Goal: Task Accomplishment & Management: Use online tool/utility

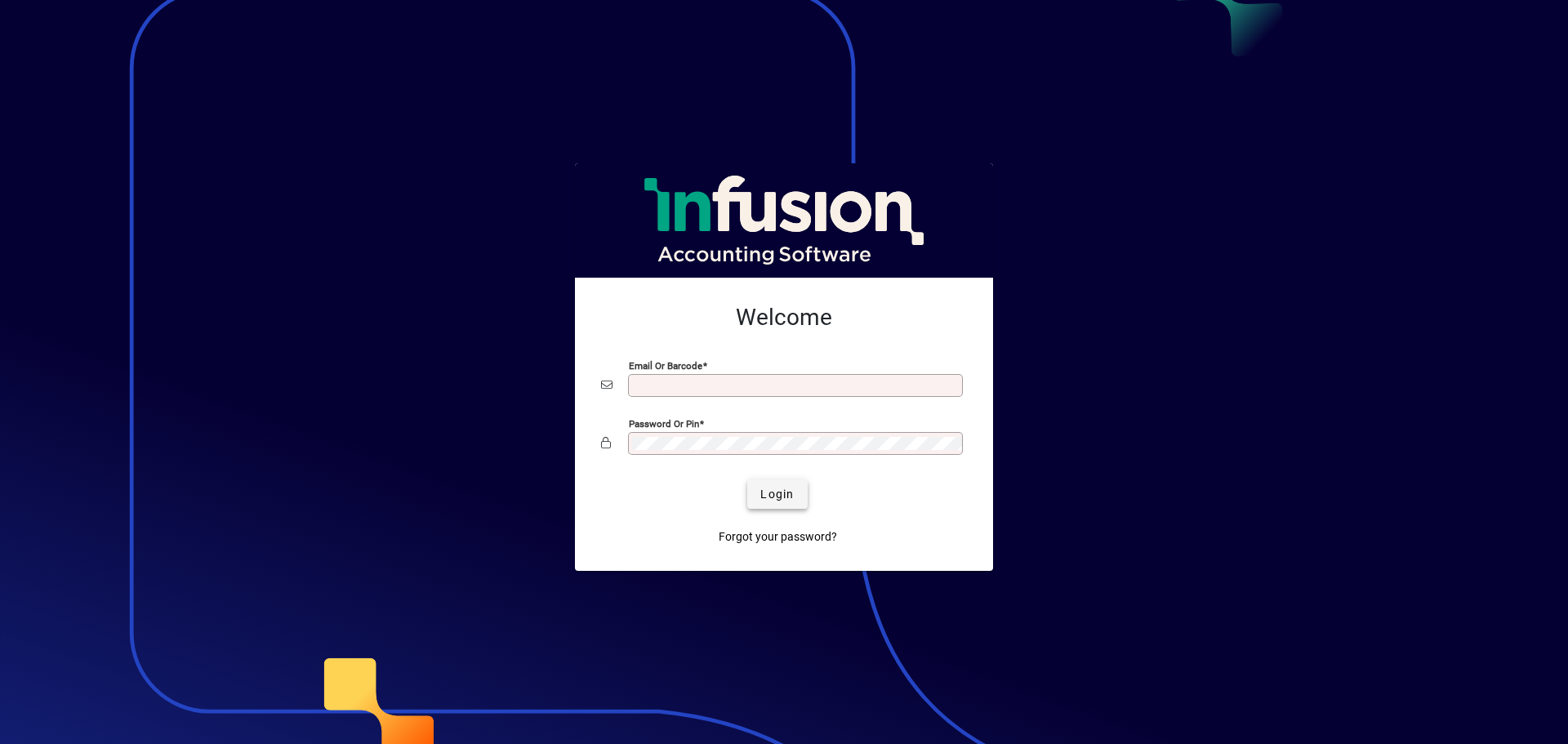
type input "**********"
click at [787, 499] on span "Login" at bounding box center [777, 494] width 33 height 17
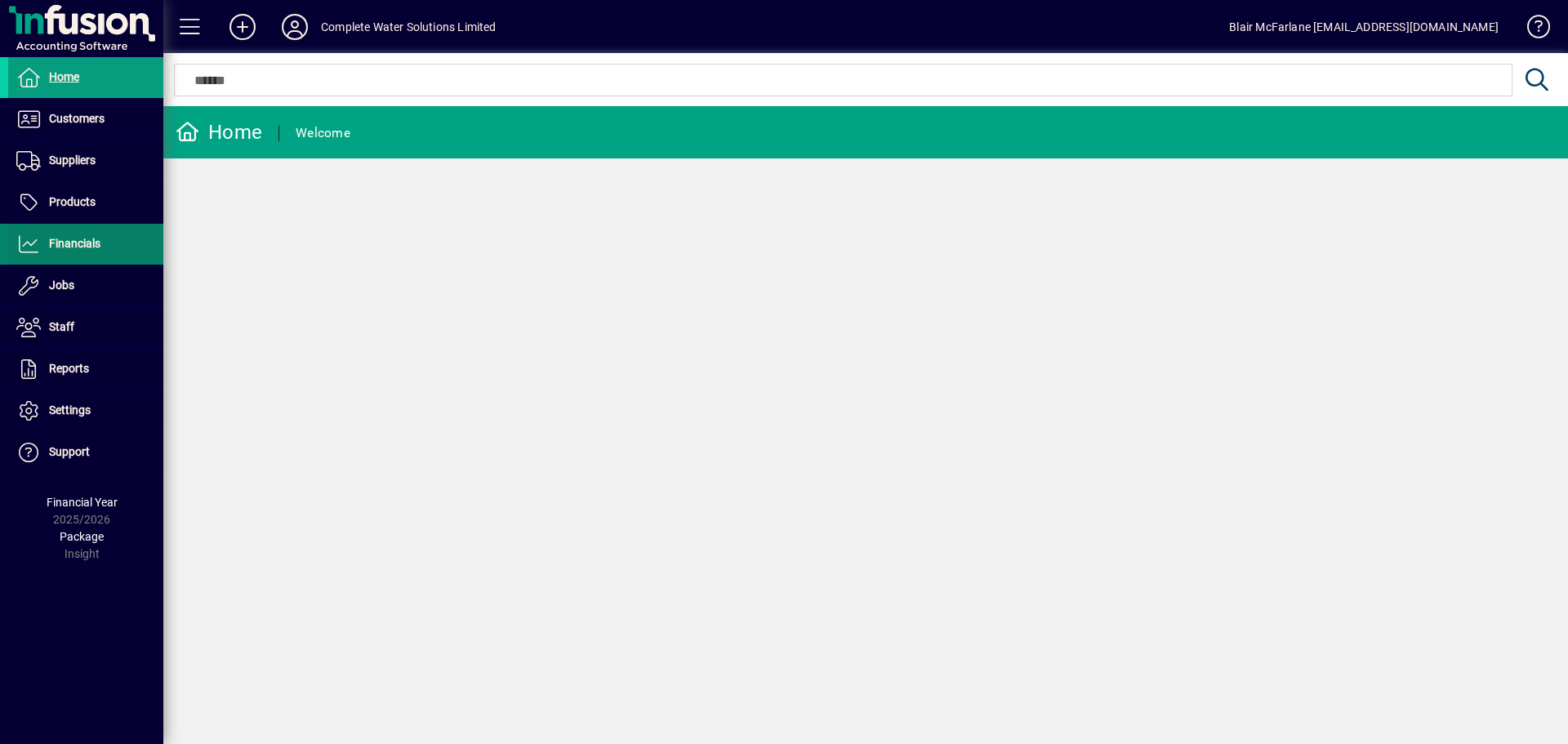
click at [82, 253] on span "Financials" at bounding box center [54, 244] width 92 height 20
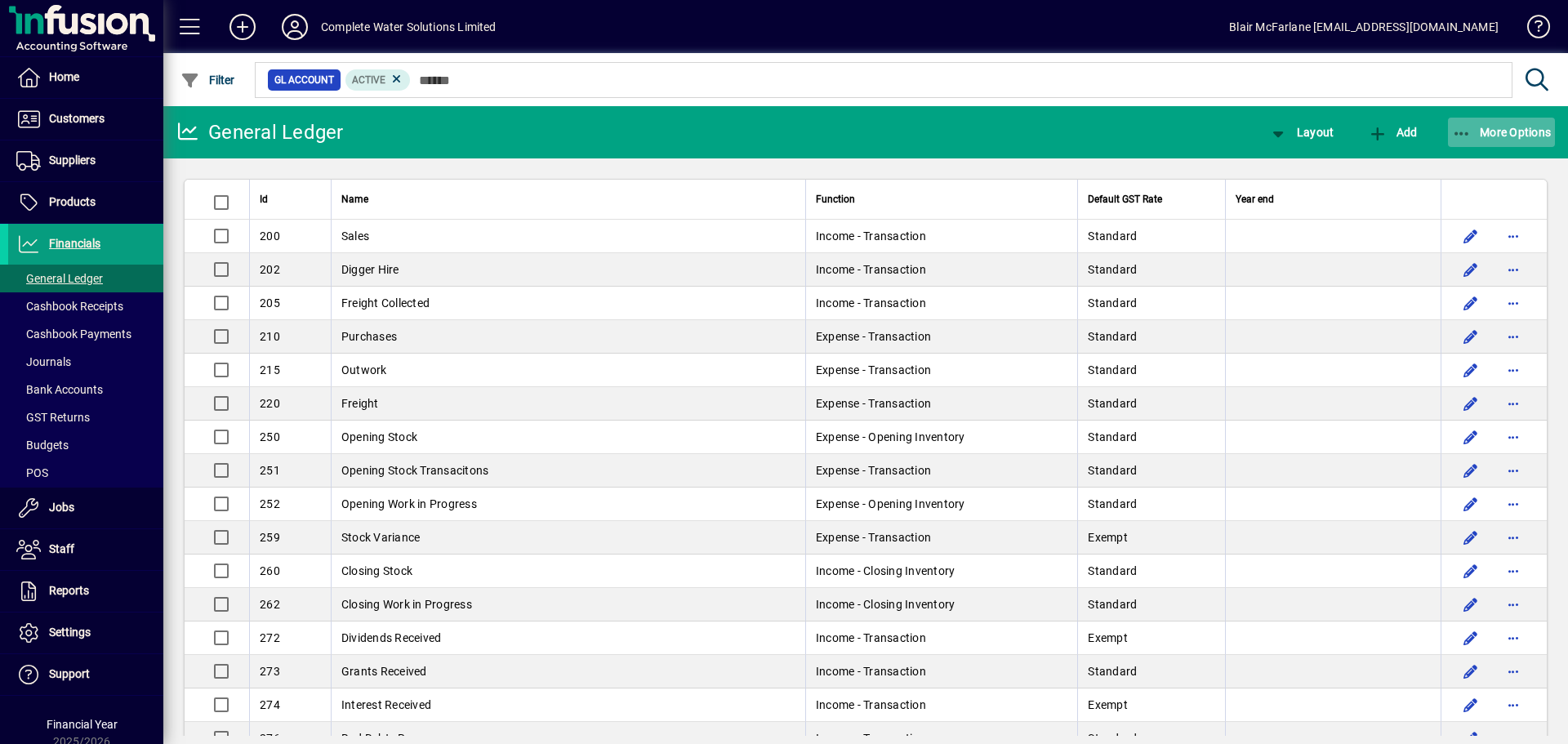
click at [1518, 130] on span "More Options" at bounding box center [1502, 131] width 99 height 13
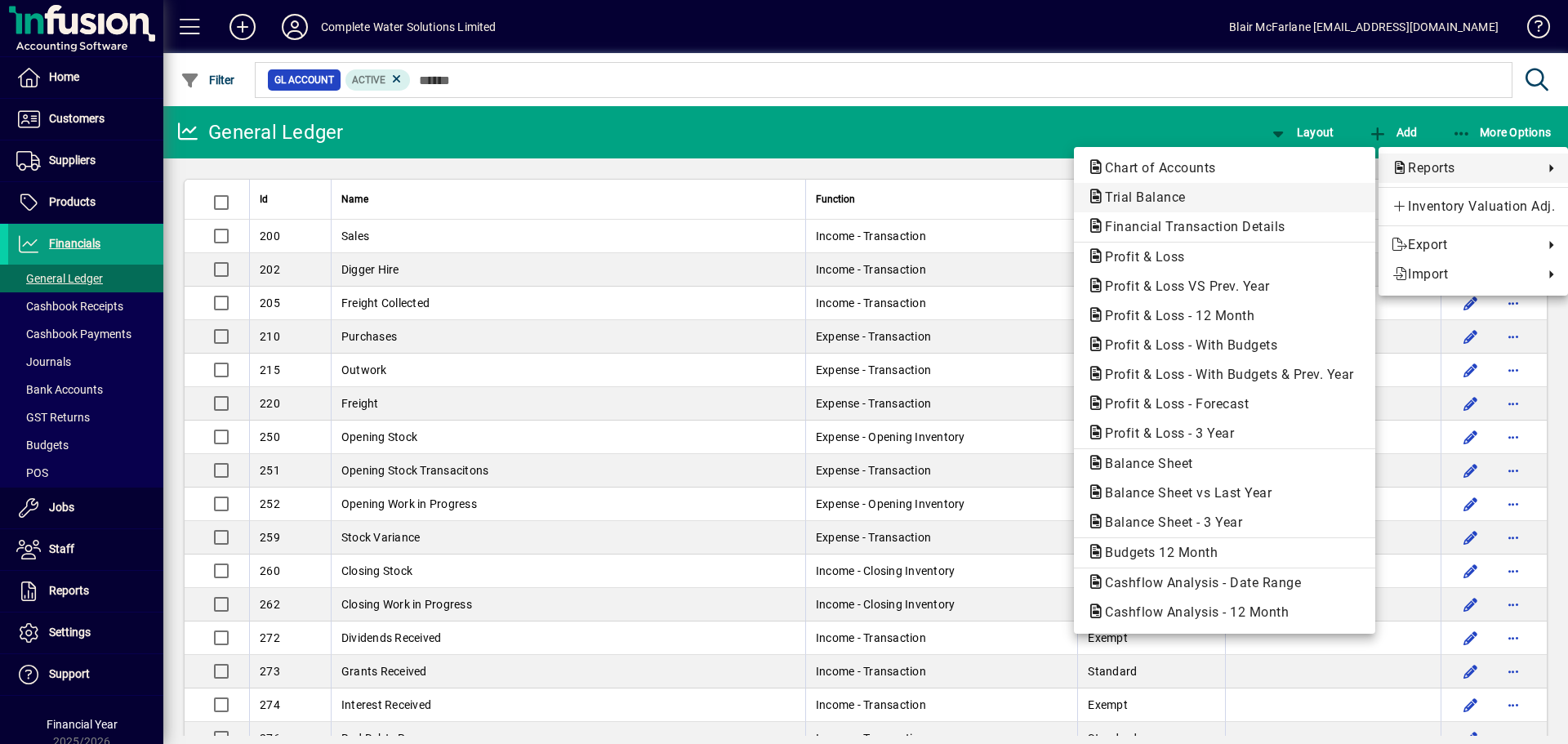
click at [1164, 201] on span "Trial Balance" at bounding box center [1141, 198] width 107 height 16
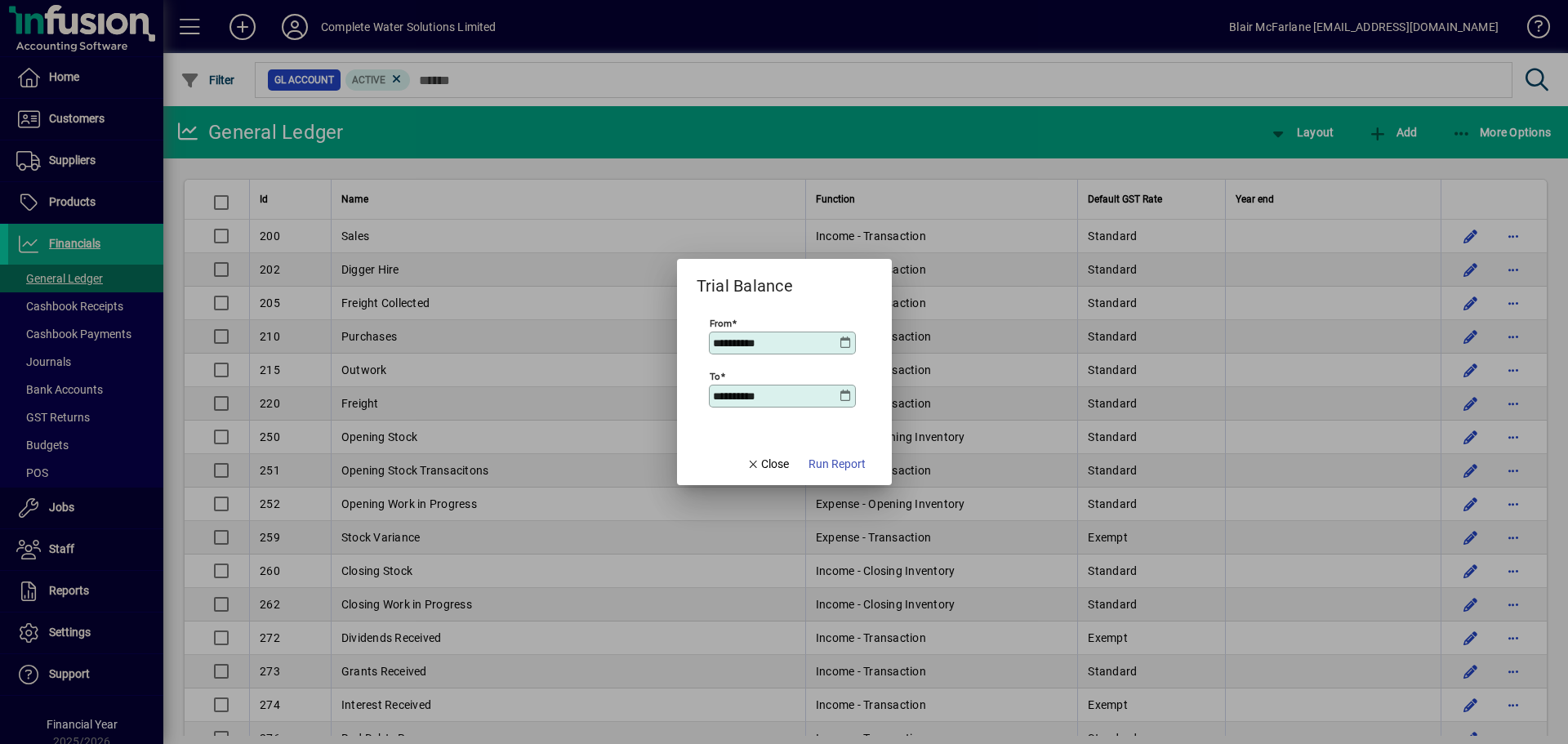
click at [845, 340] on icon at bounding box center [846, 343] width 13 height 13
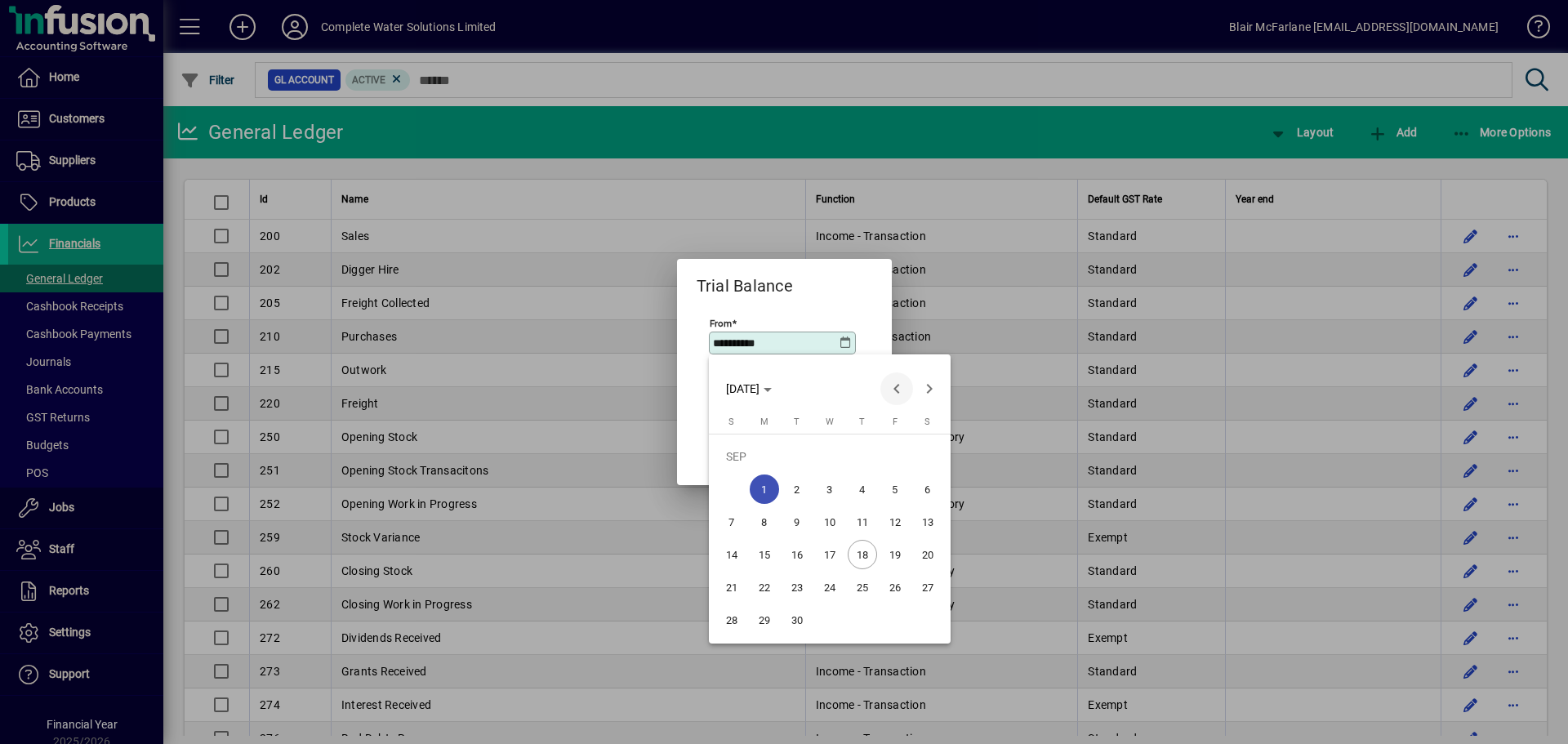
click at [898, 385] on span "Previous month" at bounding box center [897, 389] width 33 height 33
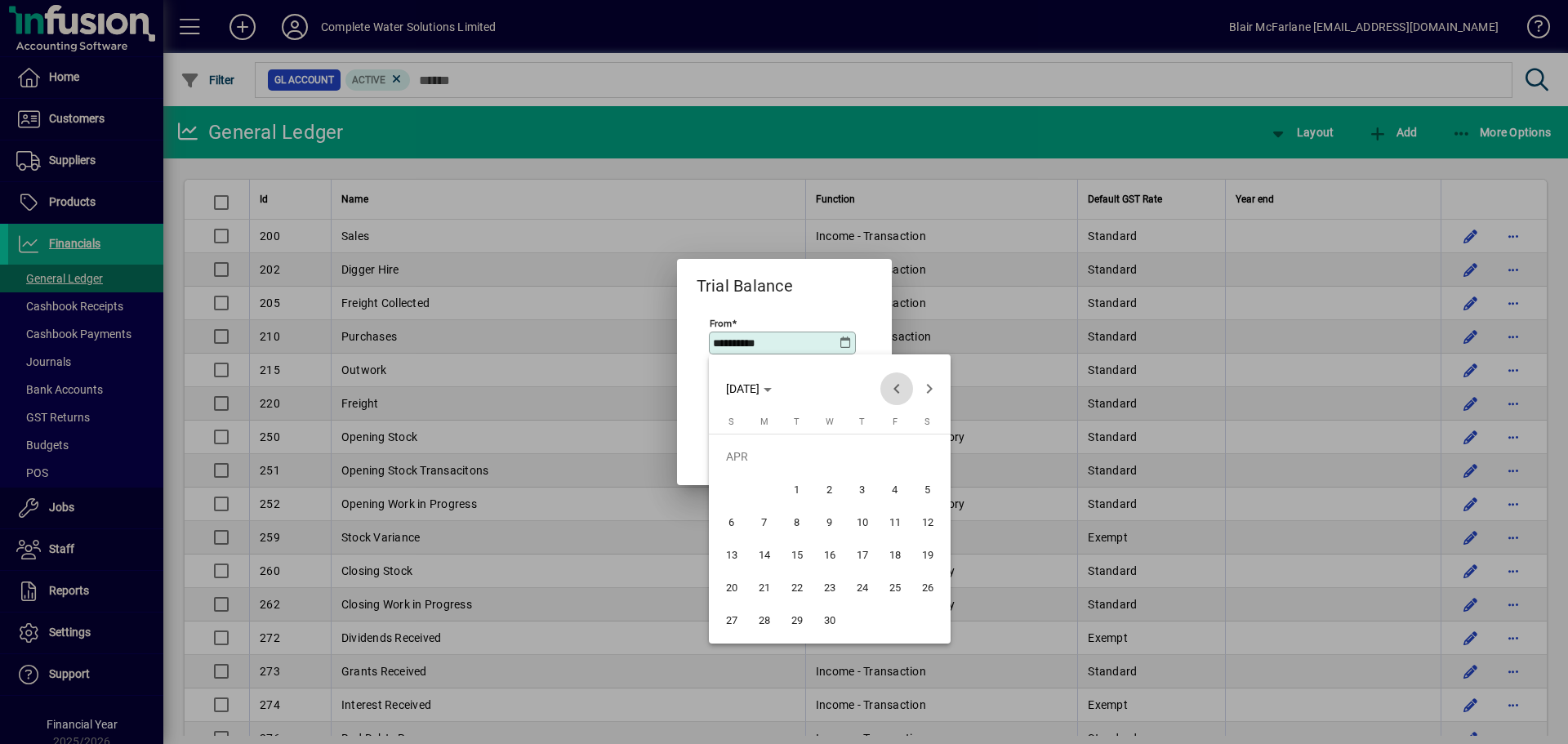
click at [898, 385] on span "Previous month" at bounding box center [897, 389] width 33 height 33
click at [892, 383] on span "Previous month" at bounding box center [897, 389] width 33 height 33
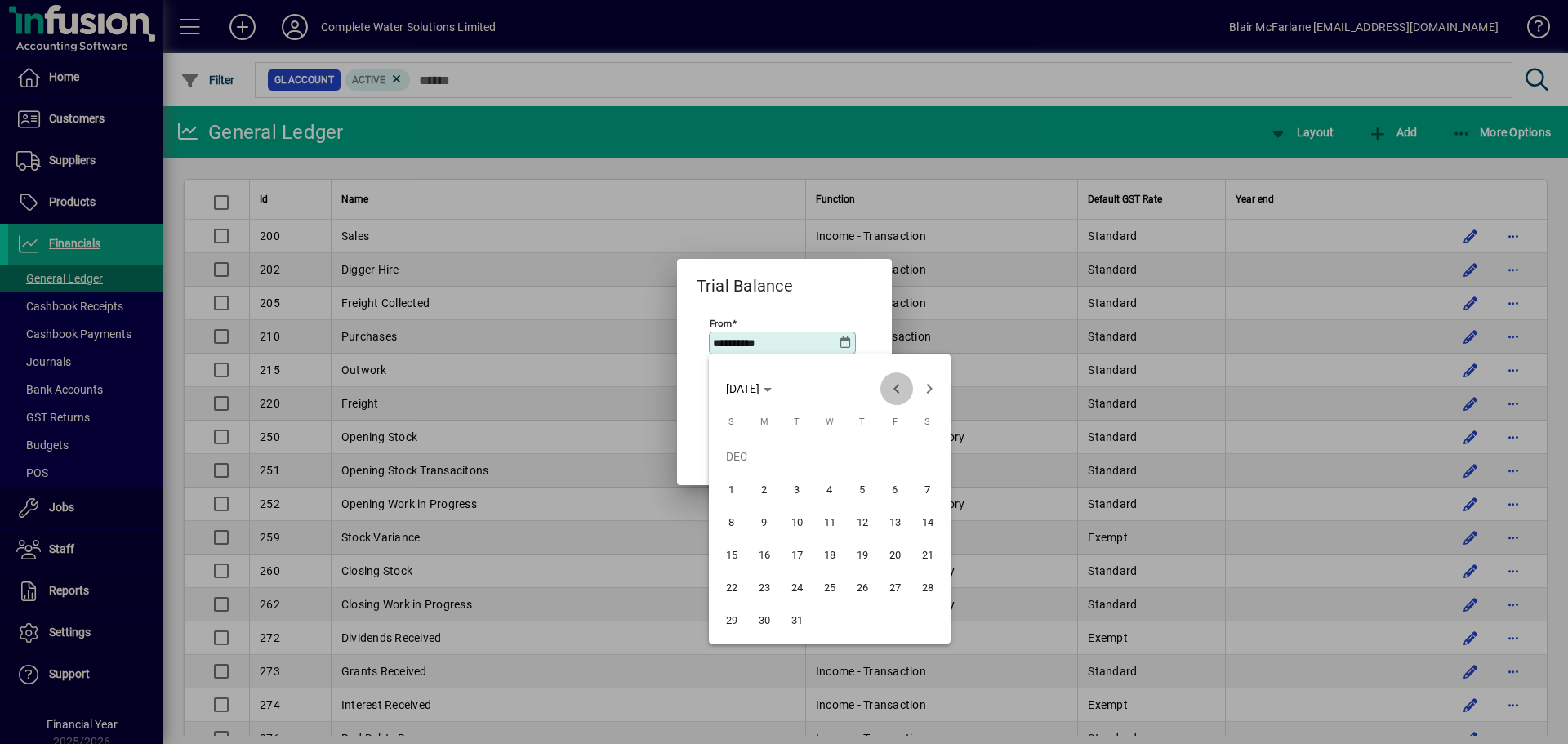
click at [892, 383] on span "Previous month" at bounding box center [897, 389] width 33 height 33
click at [894, 383] on span "Previous month" at bounding box center [897, 389] width 33 height 33
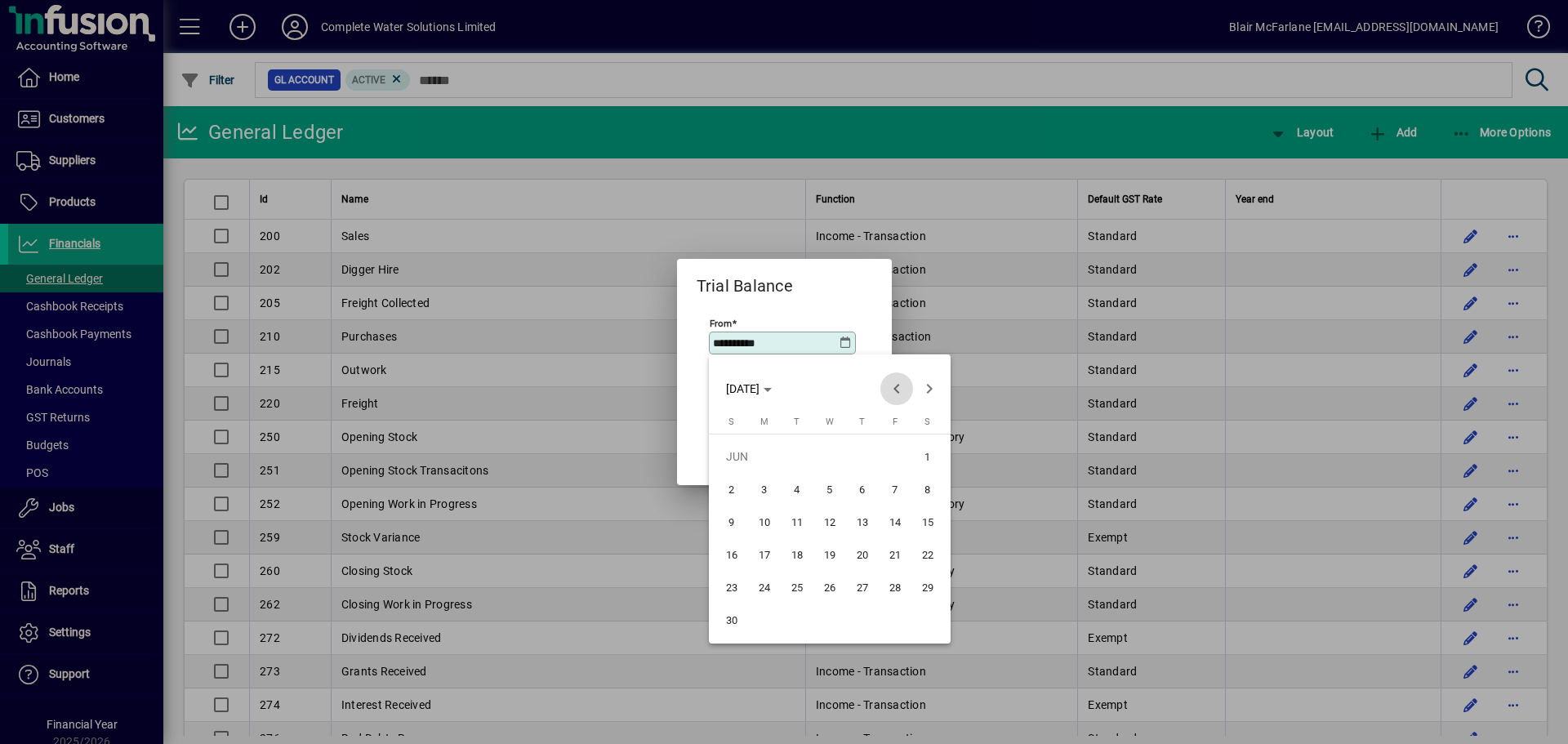
click at [894, 383] on span "Previous month" at bounding box center [897, 389] width 33 height 33
click at [923, 387] on span "Next month" at bounding box center [930, 389] width 33 height 33
click at [762, 484] on span "1" at bounding box center [764, 489] width 30 height 30
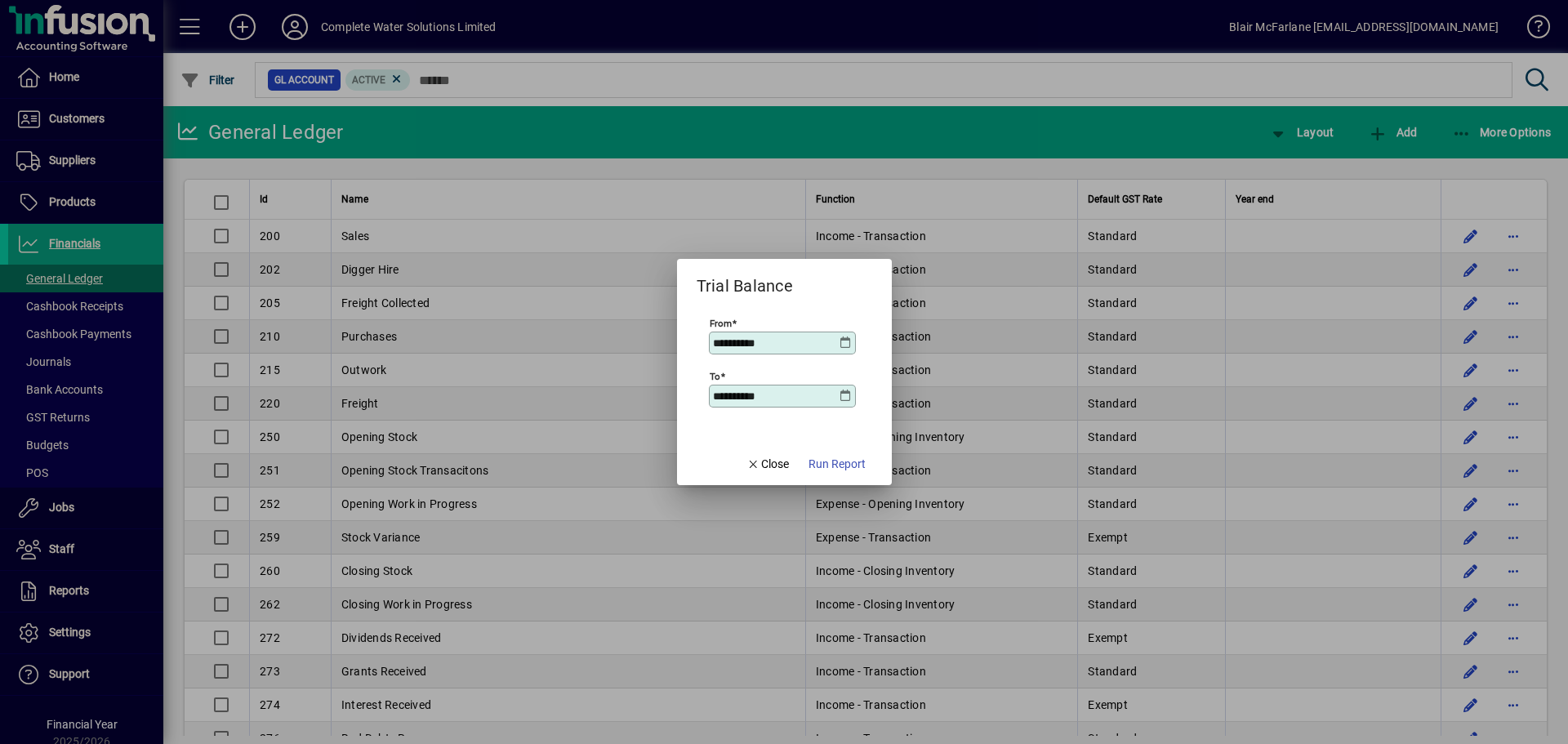
type input "**********"
click at [848, 399] on icon at bounding box center [846, 396] width 13 height 13
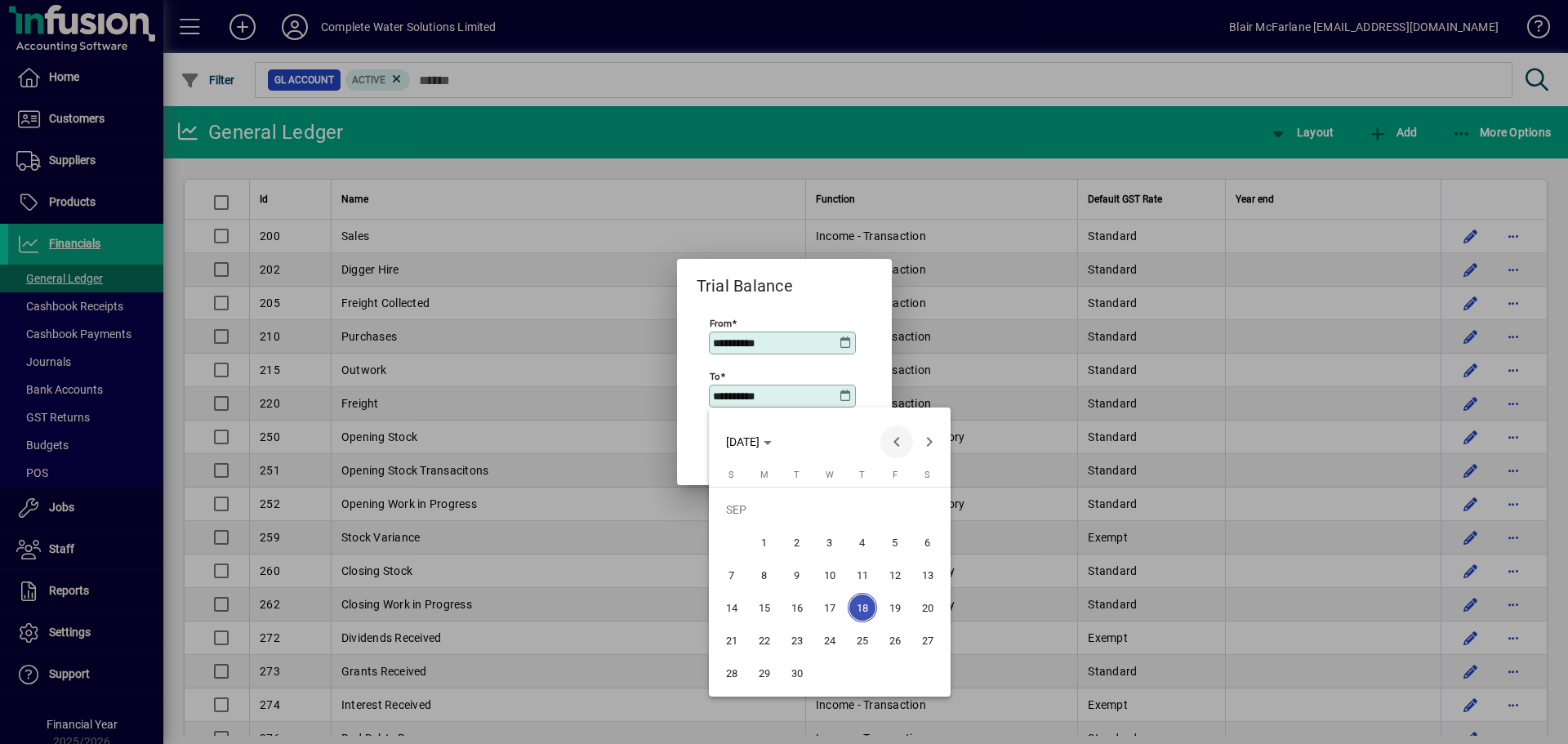
click at [893, 446] on span "Previous month" at bounding box center [897, 442] width 33 height 33
click at [893, 446] on span "Previous month" at bounding box center [897, 442] width 33 height 33
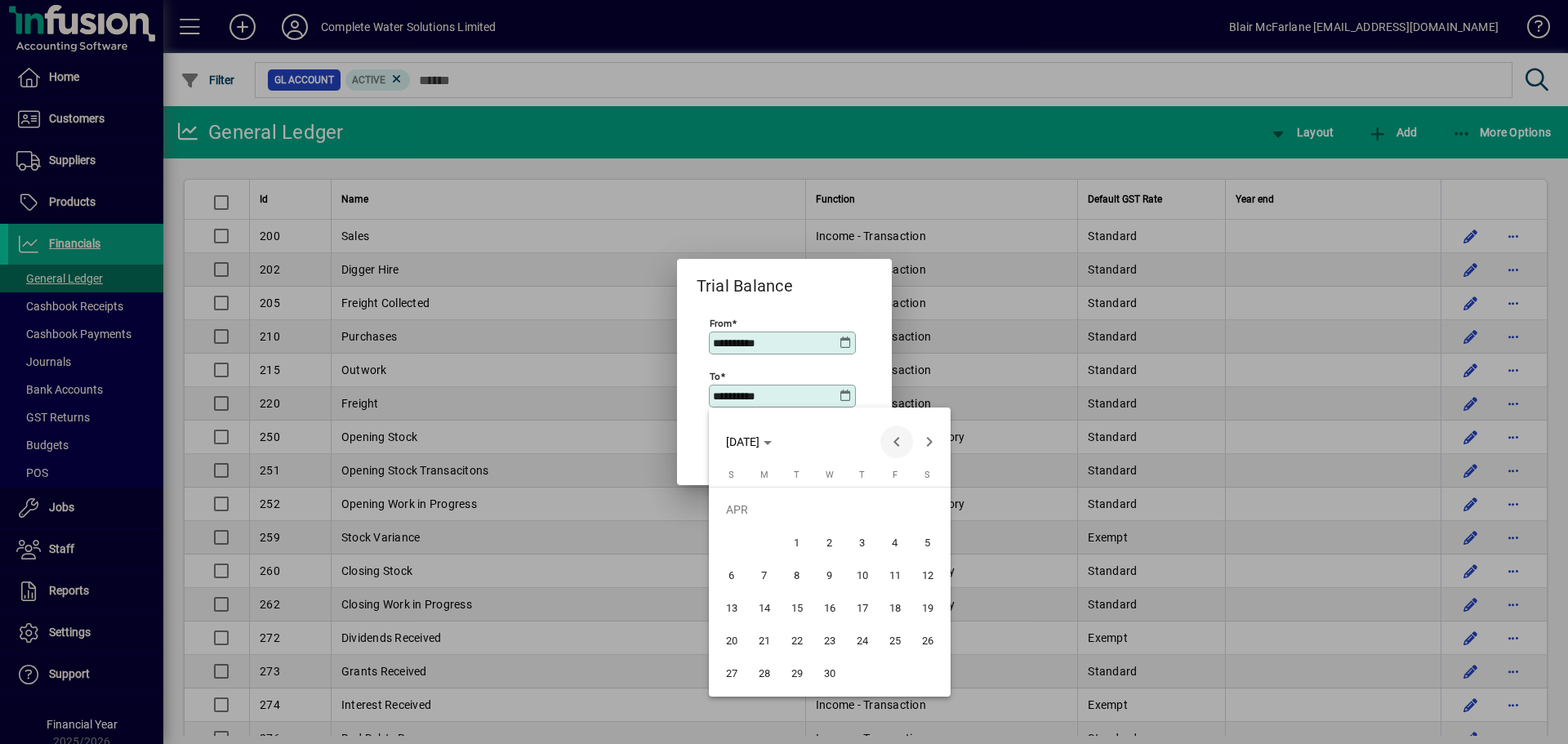
click at [892, 446] on span "Previous month" at bounding box center [897, 442] width 33 height 33
click at [765, 680] on span "31" at bounding box center [764, 673] width 30 height 30
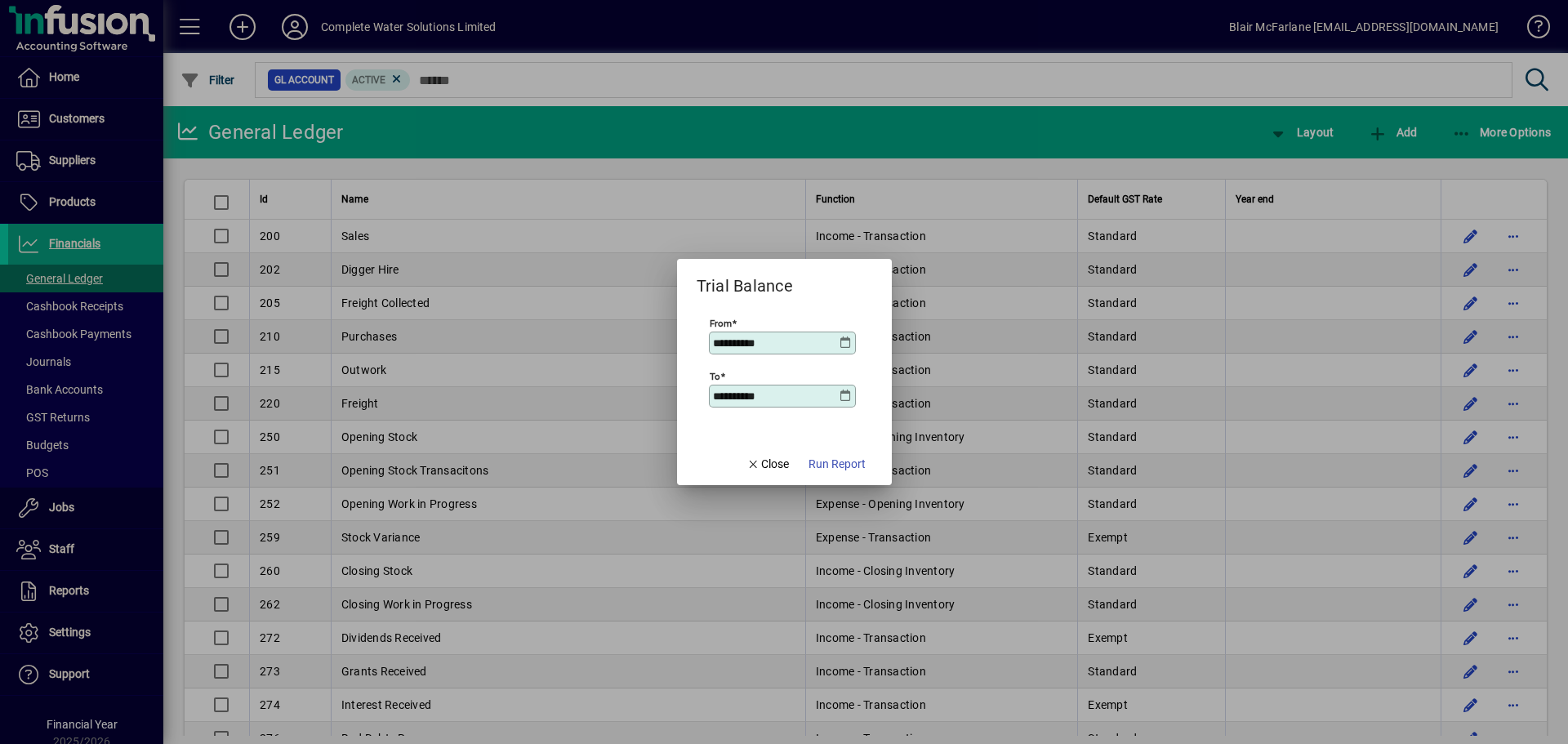
type input "**********"
click at [839, 467] on span "Run Report" at bounding box center [838, 465] width 57 height 17
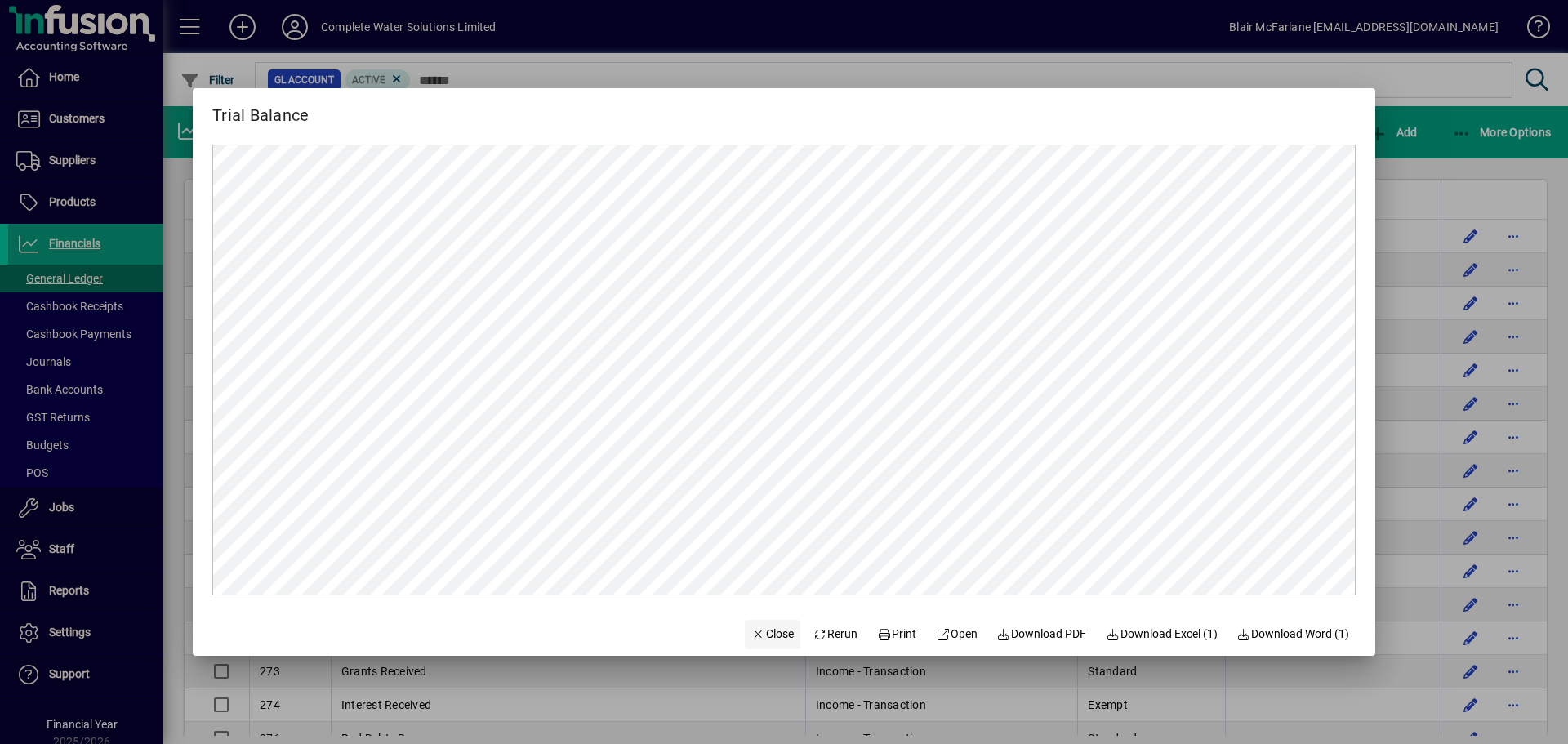
click at [773, 635] on span "Close" at bounding box center [772, 634] width 43 height 17
